Goal: Go to known website: Go to known website

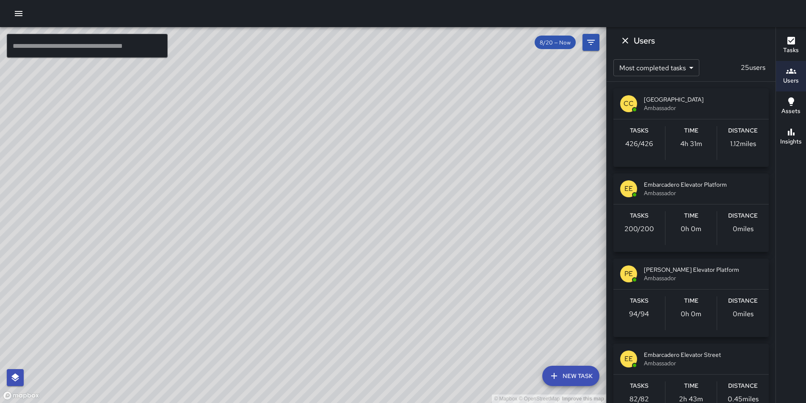
scroll to position [146, 0]
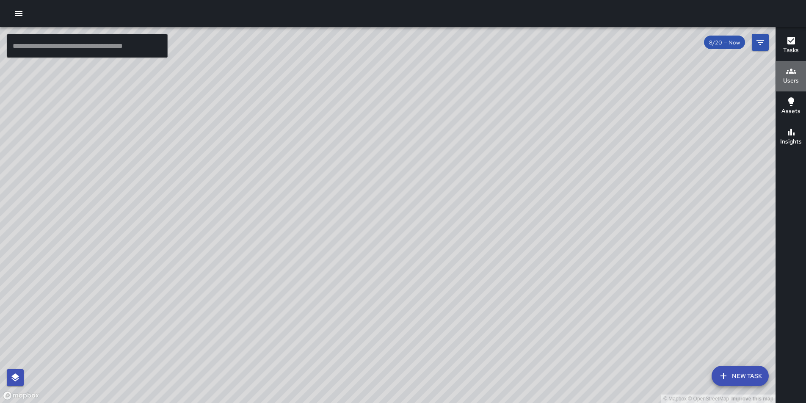
click at [786, 75] on icon "button" at bounding box center [791, 71] width 10 height 10
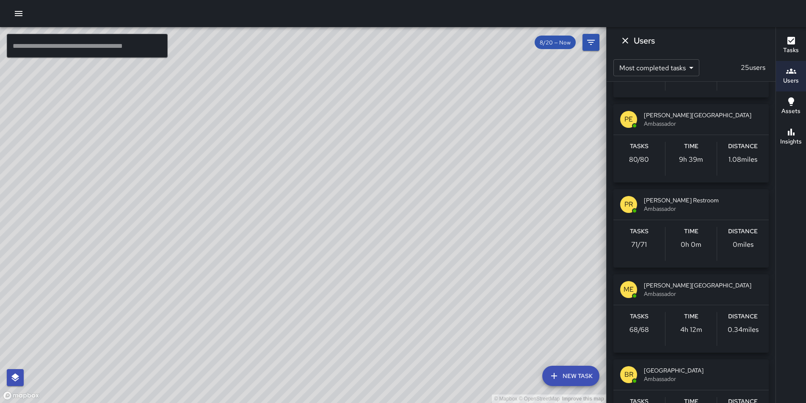
scroll to position [327, 0]
